Goal: Task Accomplishment & Management: Use online tool/utility

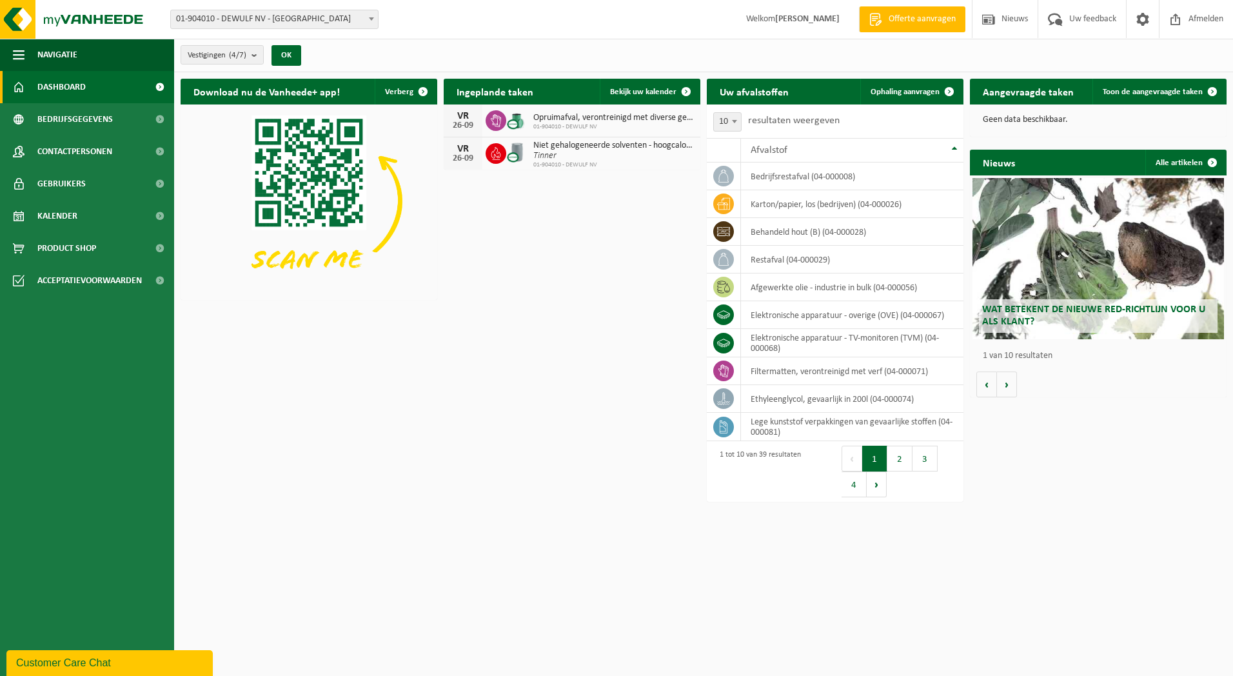
click at [370, 20] on b at bounding box center [371, 18] width 5 height 3
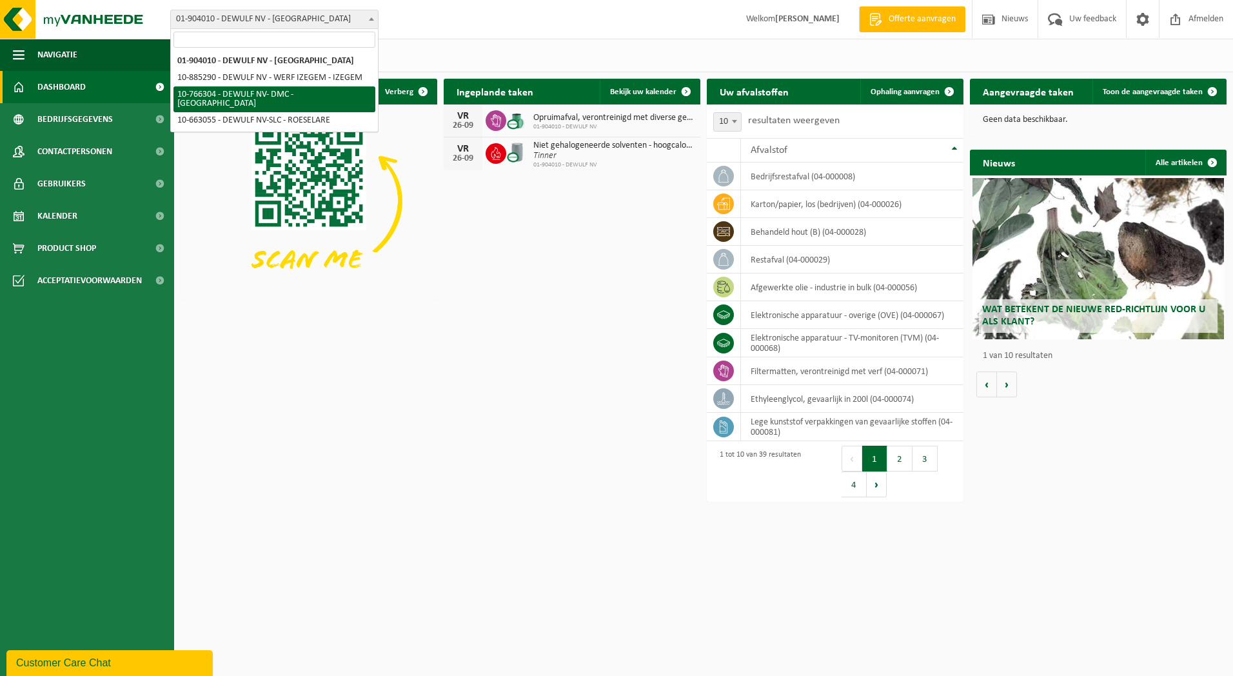
select select "13137"
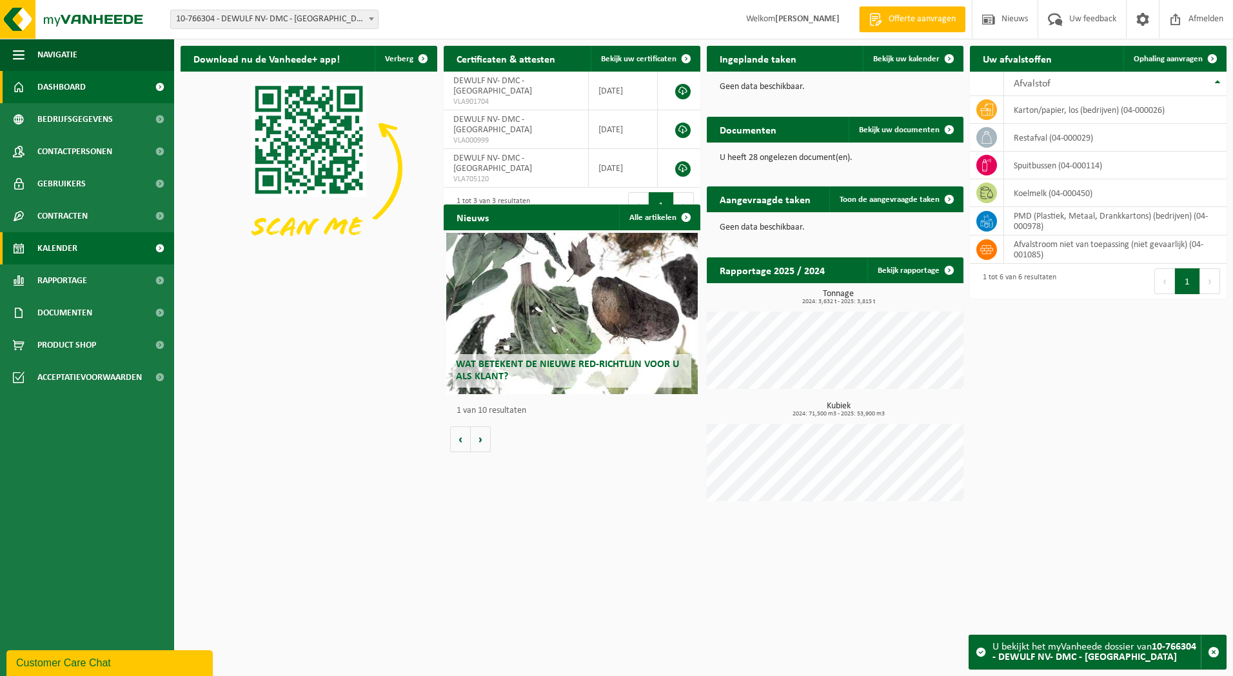
click at [65, 244] on span "Kalender" at bounding box center [57, 248] width 40 height 32
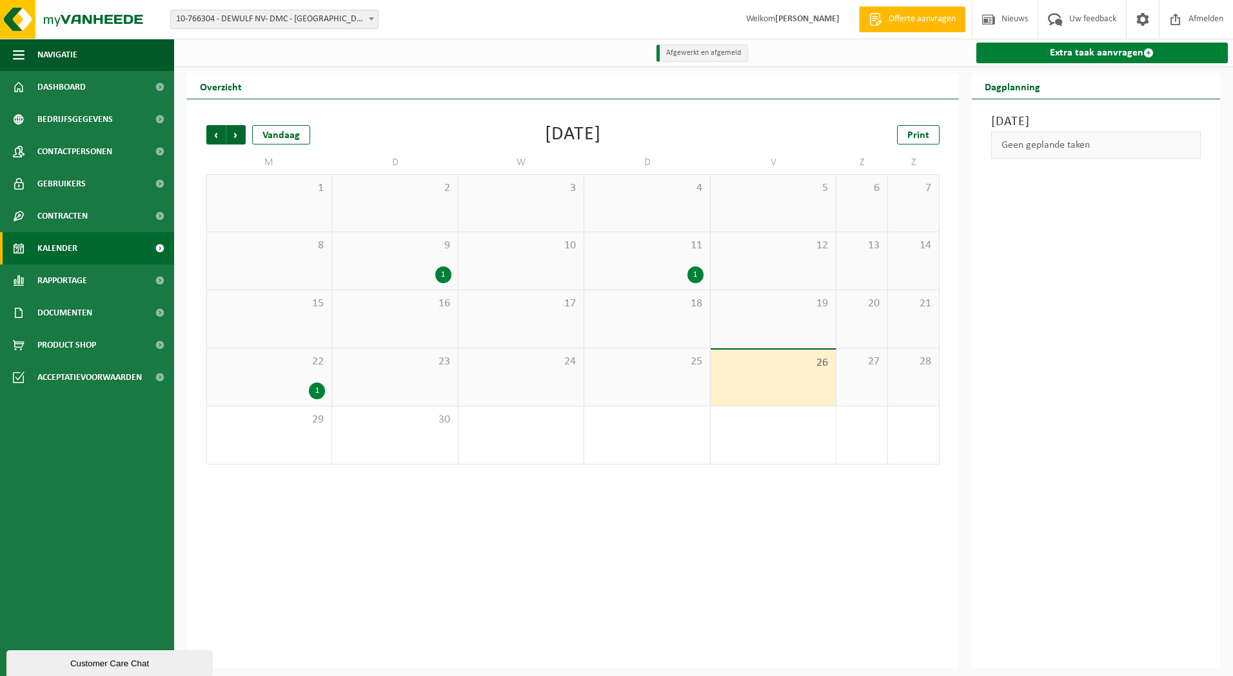
click at [1073, 56] on link "Extra taak aanvragen" at bounding box center [1103, 53] width 252 height 21
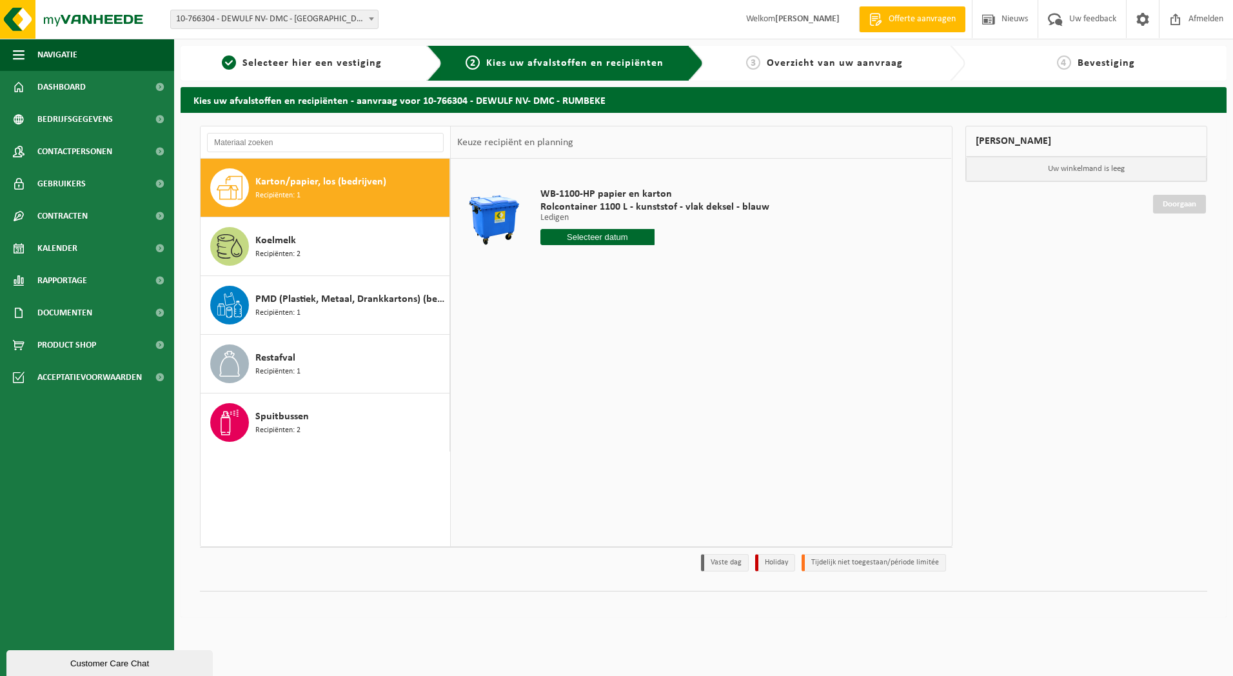
click at [292, 177] on span "Karton/papier, los (bedrijven)" at bounding box center [320, 181] width 131 height 15
click at [584, 233] on input "text" at bounding box center [598, 237] width 115 height 16
click at [688, 263] on icon at bounding box center [687, 266] width 21 height 21
click at [619, 307] on div "2" at bounding box center [620, 310] width 23 height 21
type input "Van [DATE]"
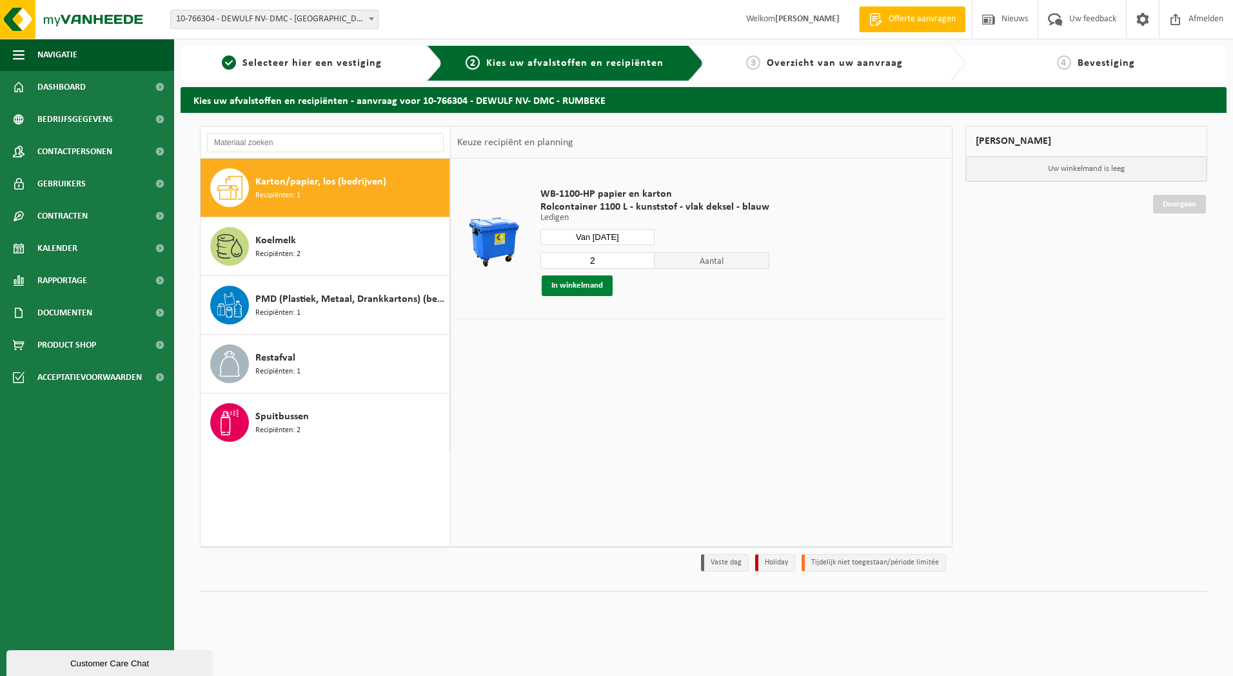
click at [588, 288] on button "In winkelmand" at bounding box center [577, 285] width 71 height 21
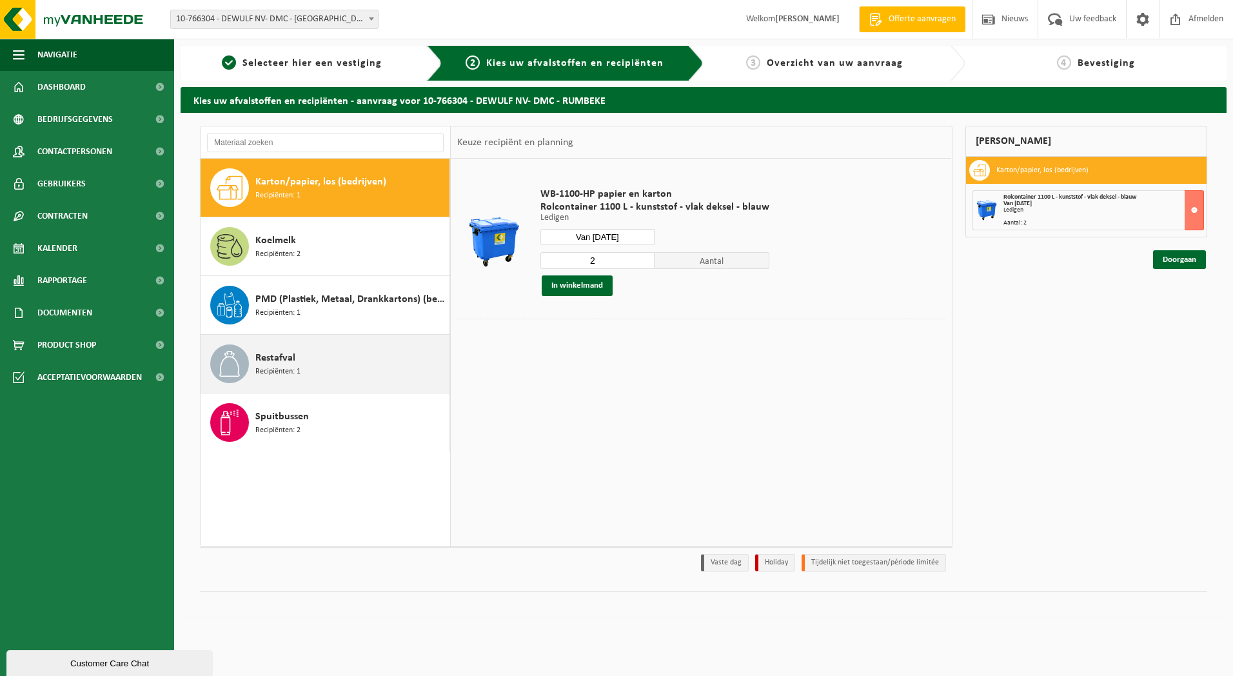
click at [286, 362] on span "Restafval" at bounding box center [275, 357] width 40 height 15
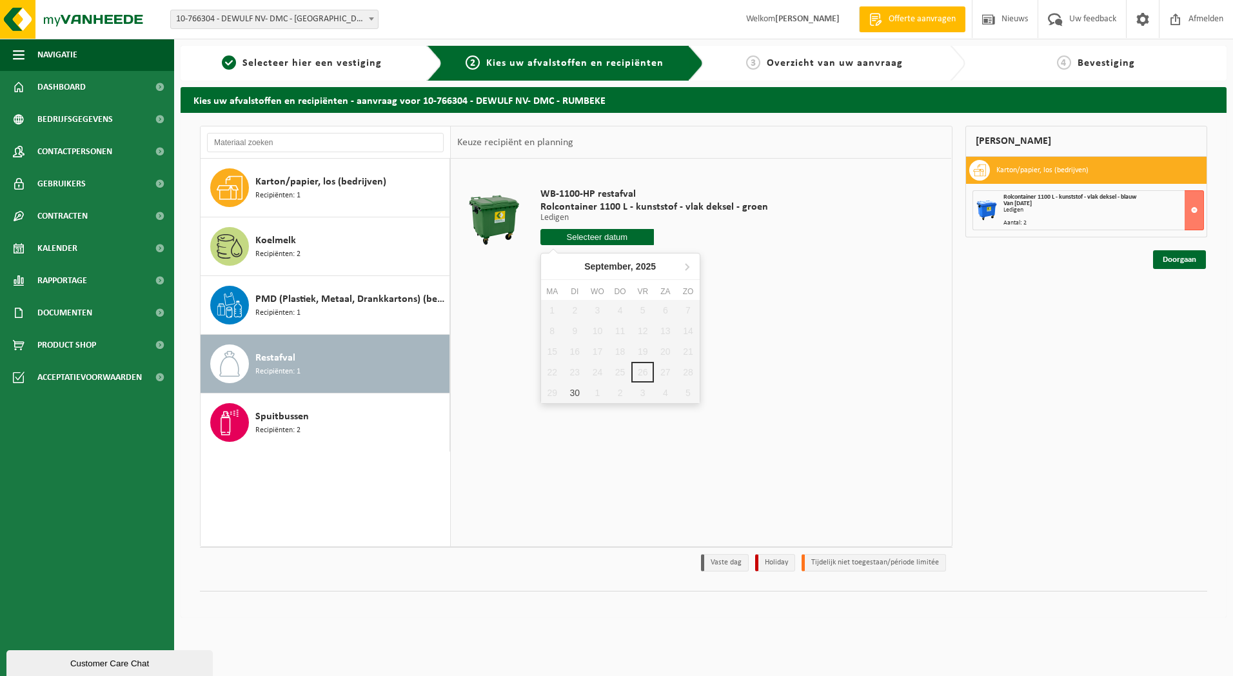
click at [592, 239] on input "text" at bounding box center [598, 237] width 114 height 16
click at [570, 390] on div "30" at bounding box center [575, 393] width 23 height 21
type input "Van 2025-09-30"
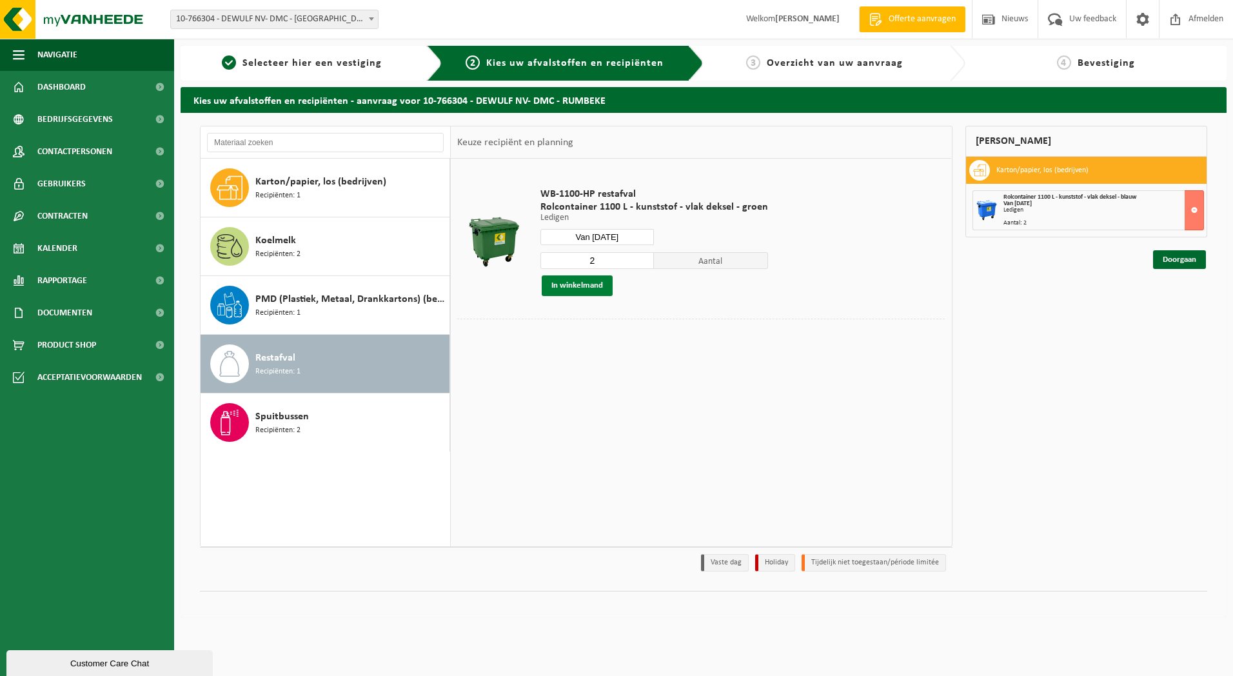
click at [578, 286] on button "In winkelmand" at bounding box center [577, 285] width 71 height 21
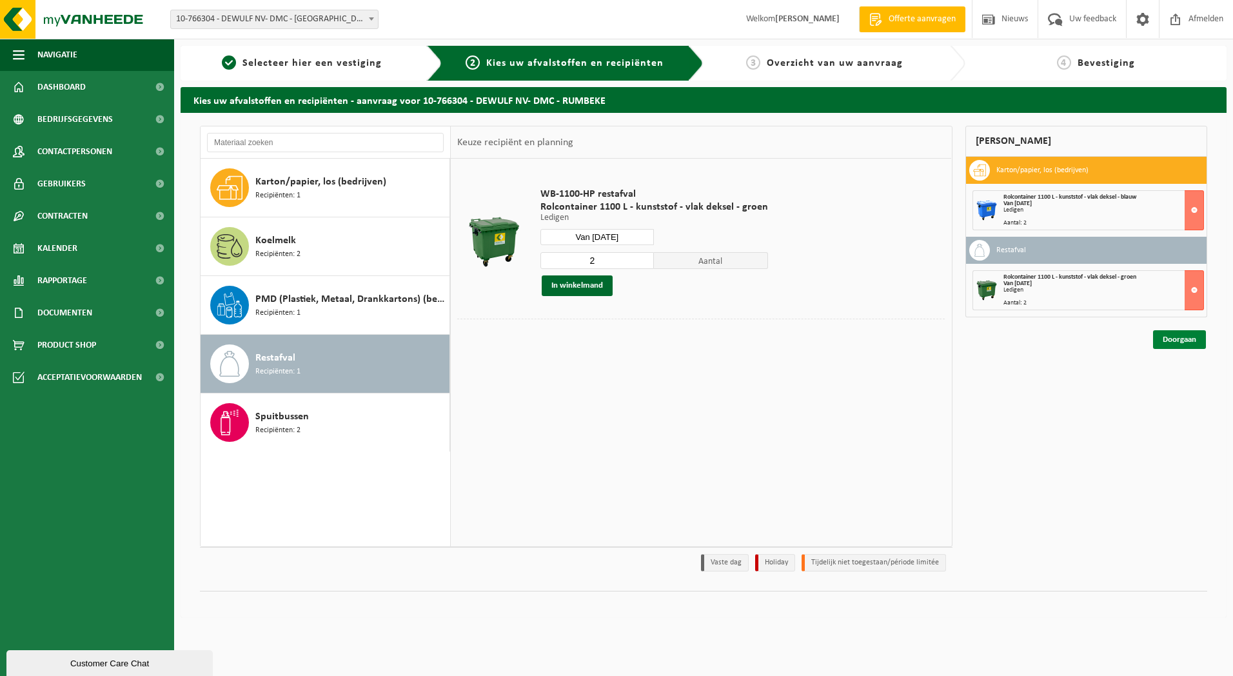
click at [1181, 337] on link "Doorgaan" at bounding box center [1179, 339] width 53 height 19
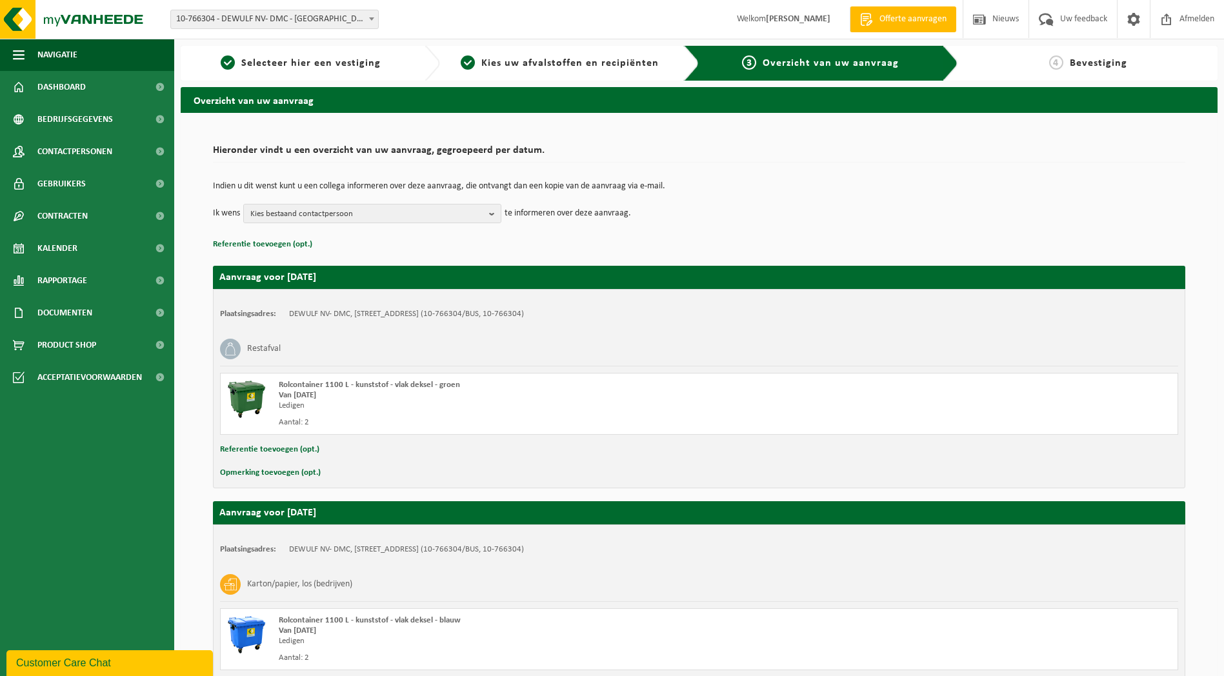
scroll to position [113, 0]
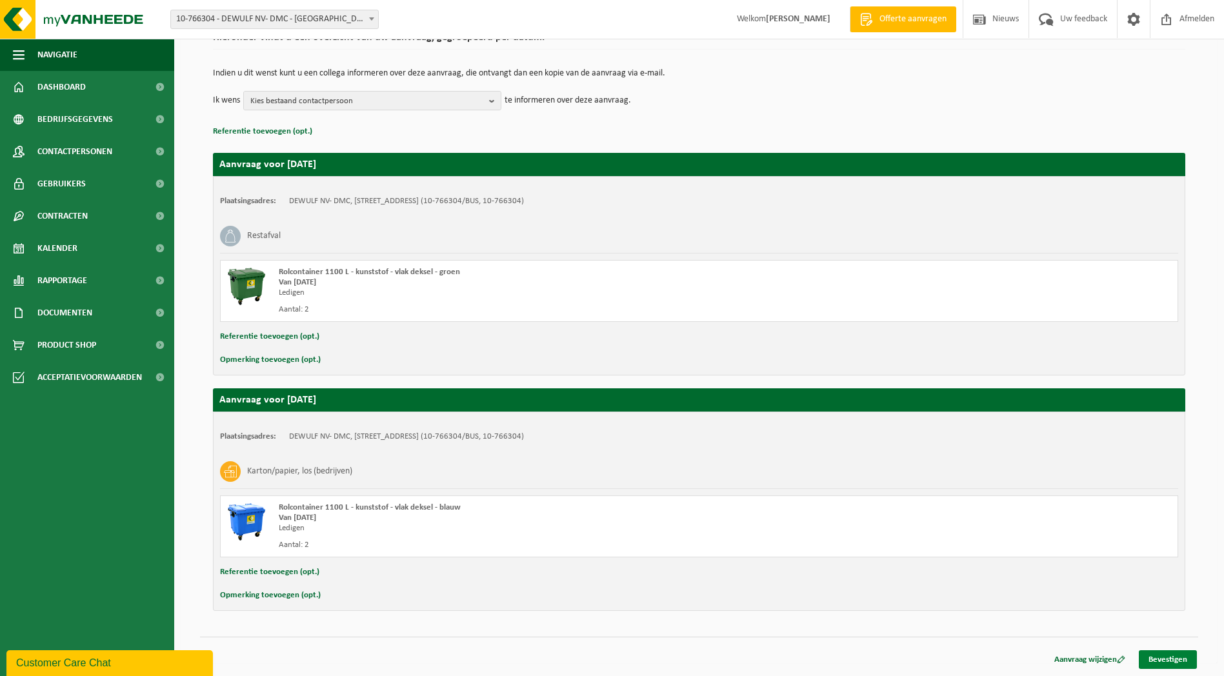
click at [1165, 654] on link "Bevestigen" at bounding box center [1168, 659] width 58 height 19
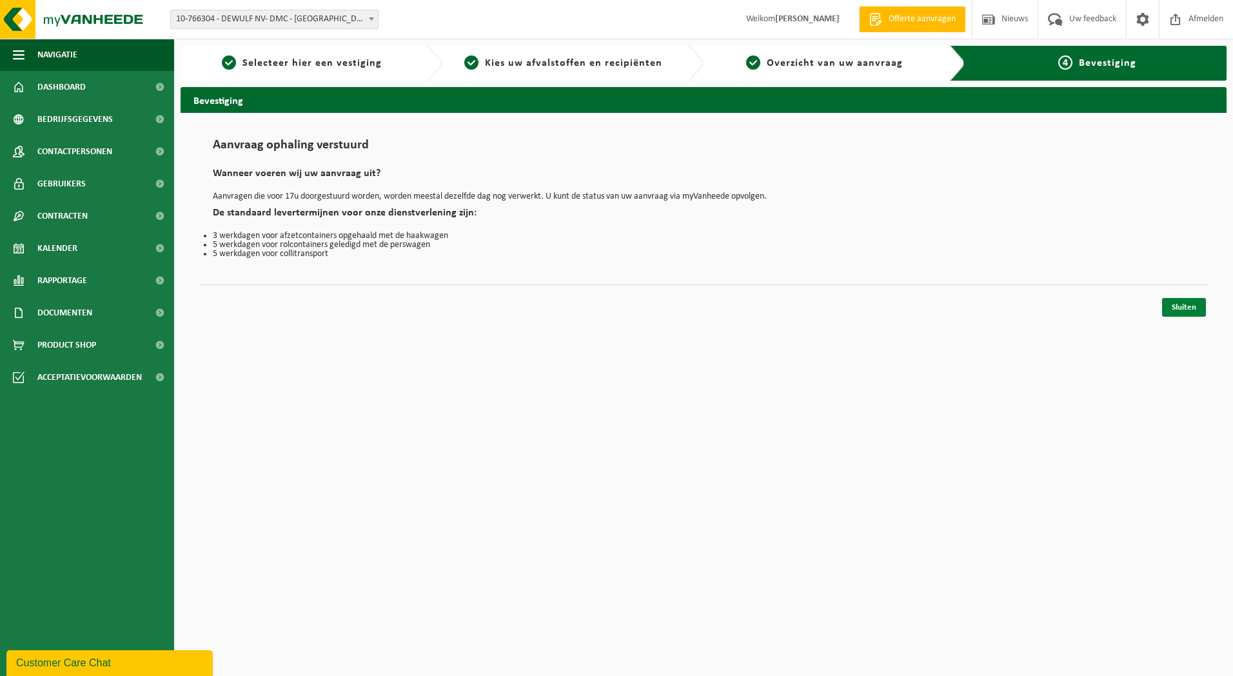
click at [1192, 306] on link "Sluiten" at bounding box center [1184, 307] width 44 height 19
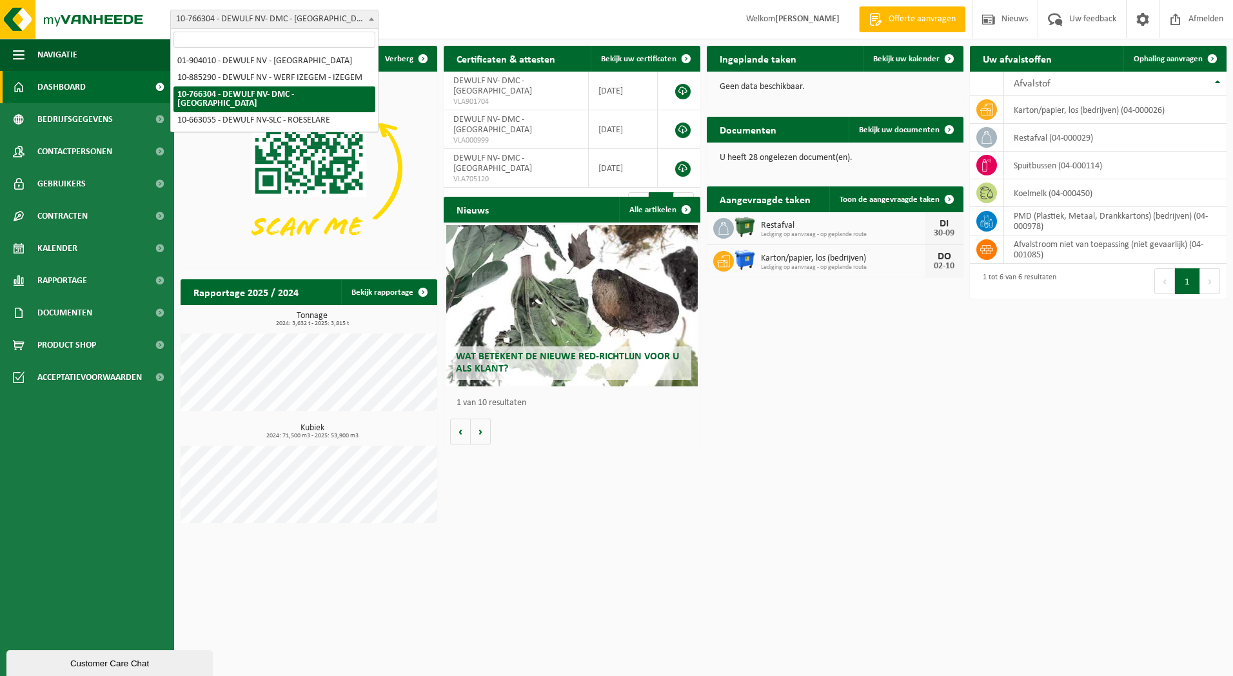
click at [370, 19] on b at bounding box center [371, 18] width 5 height 3
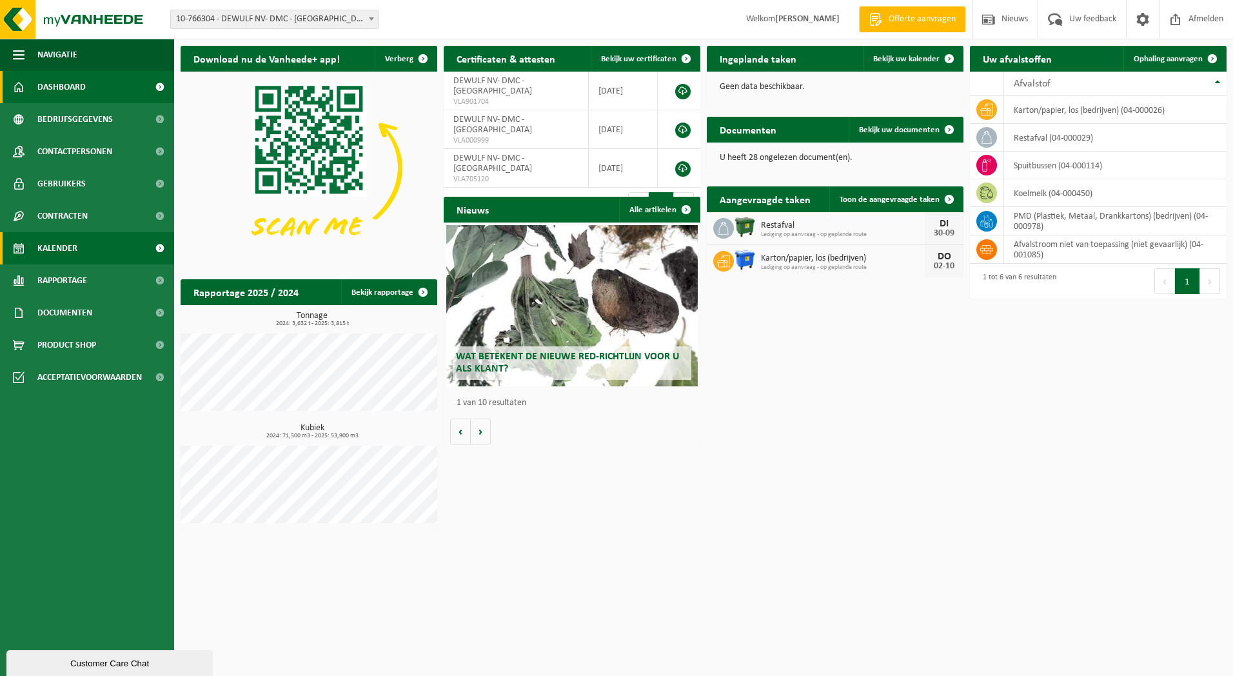
click at [59, 246] on span "Kalender" at bounding box center [57, 248] width 40 height 32
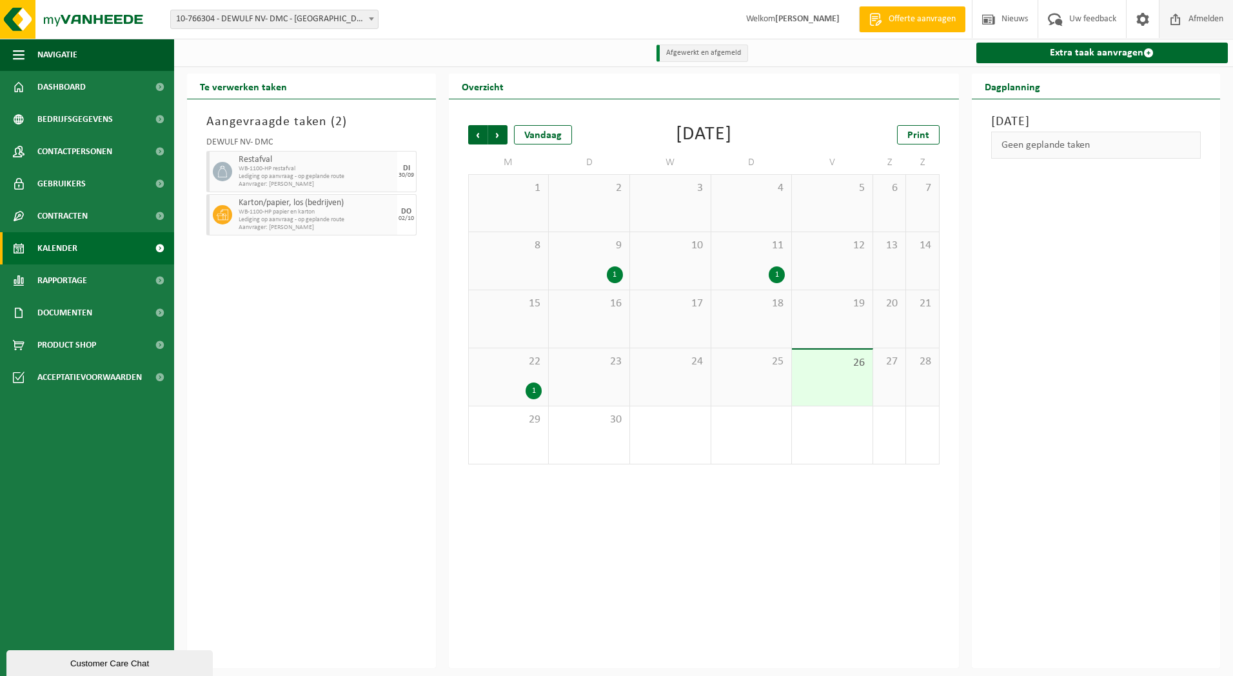
click at [1204, 15] on span "Afmelden" at bounding box center [1206, 19] width 41 height 38
